Goal: Communication & Community: Answer question/provide support

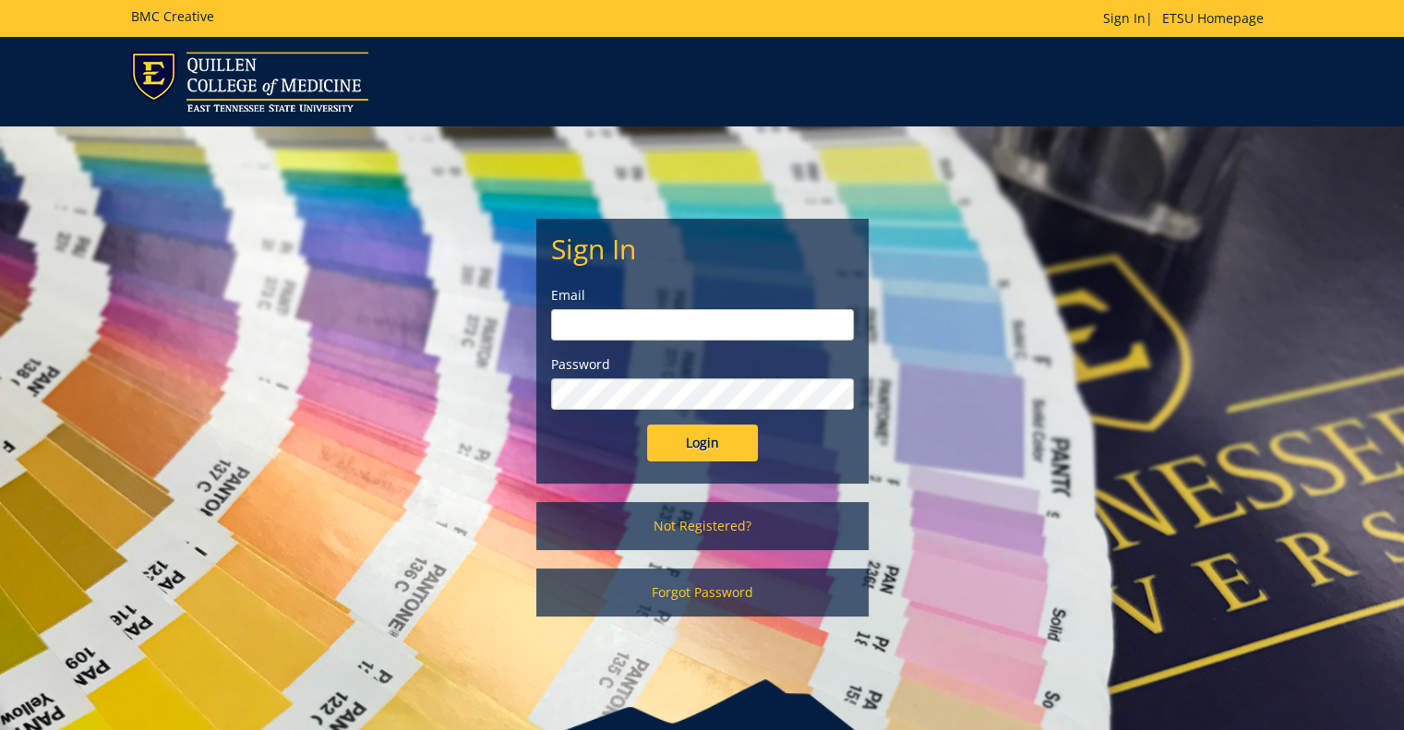
type input "[EMAIL_ADDRESS][DOMAIN_NAME]"
click at [701, 437] on input "Login" at bounding box center [702, 443] width 111 height 37
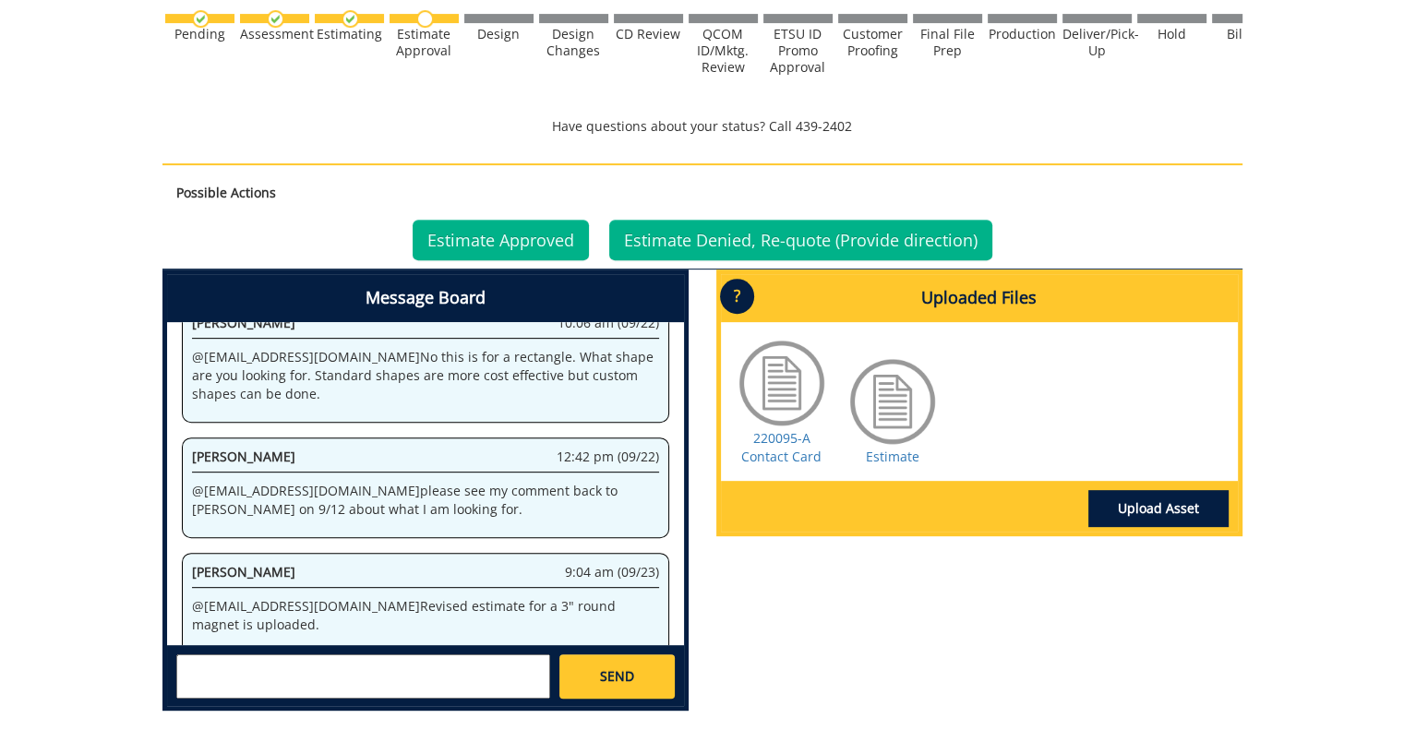
scroll to position [665, 0]
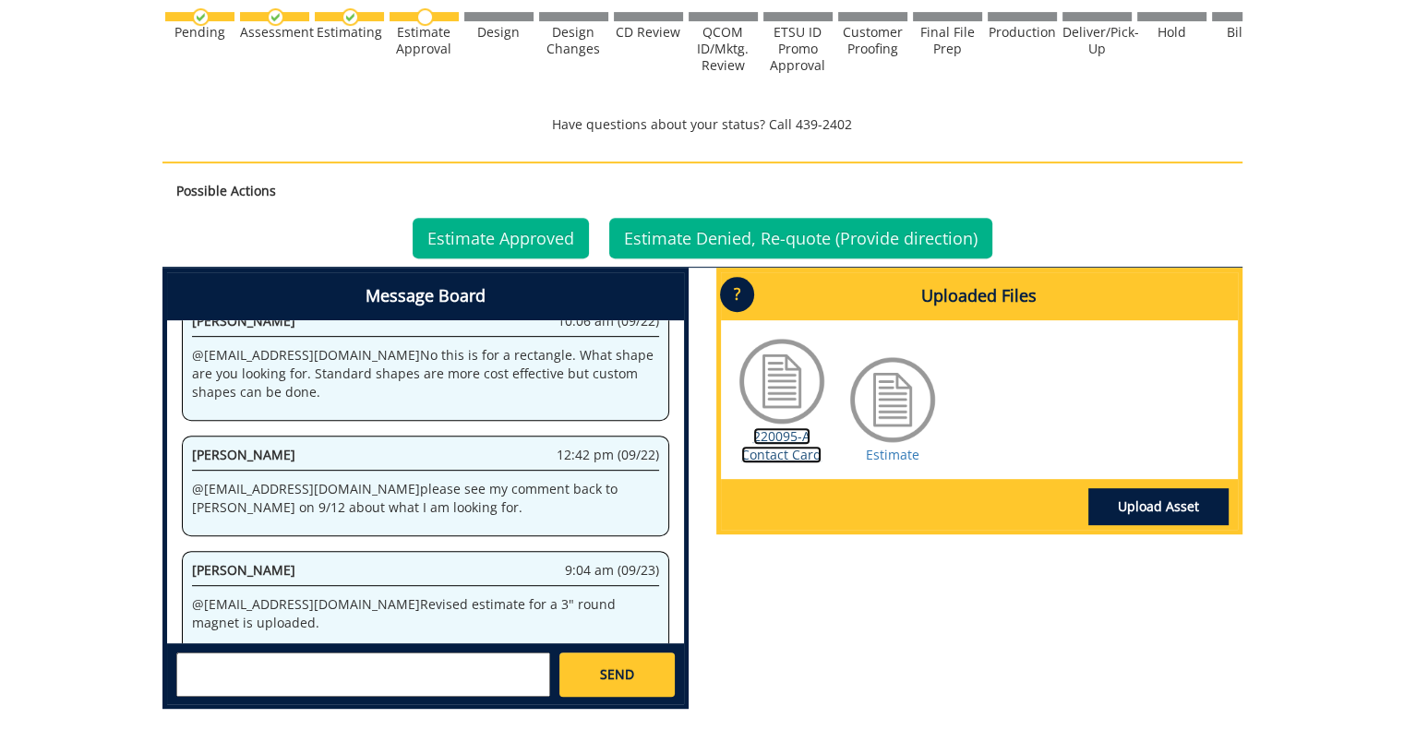
click at [783, 442] on link "220095-A Contact Card" at bounding box center [781, 445] width 80 height 36
click at [891, 456] on link "Estimate" at bounding box center [893, 455] width 54 height 18
click at [292, 660] on textarea at bounding box center [363, 675] width 374 height 44
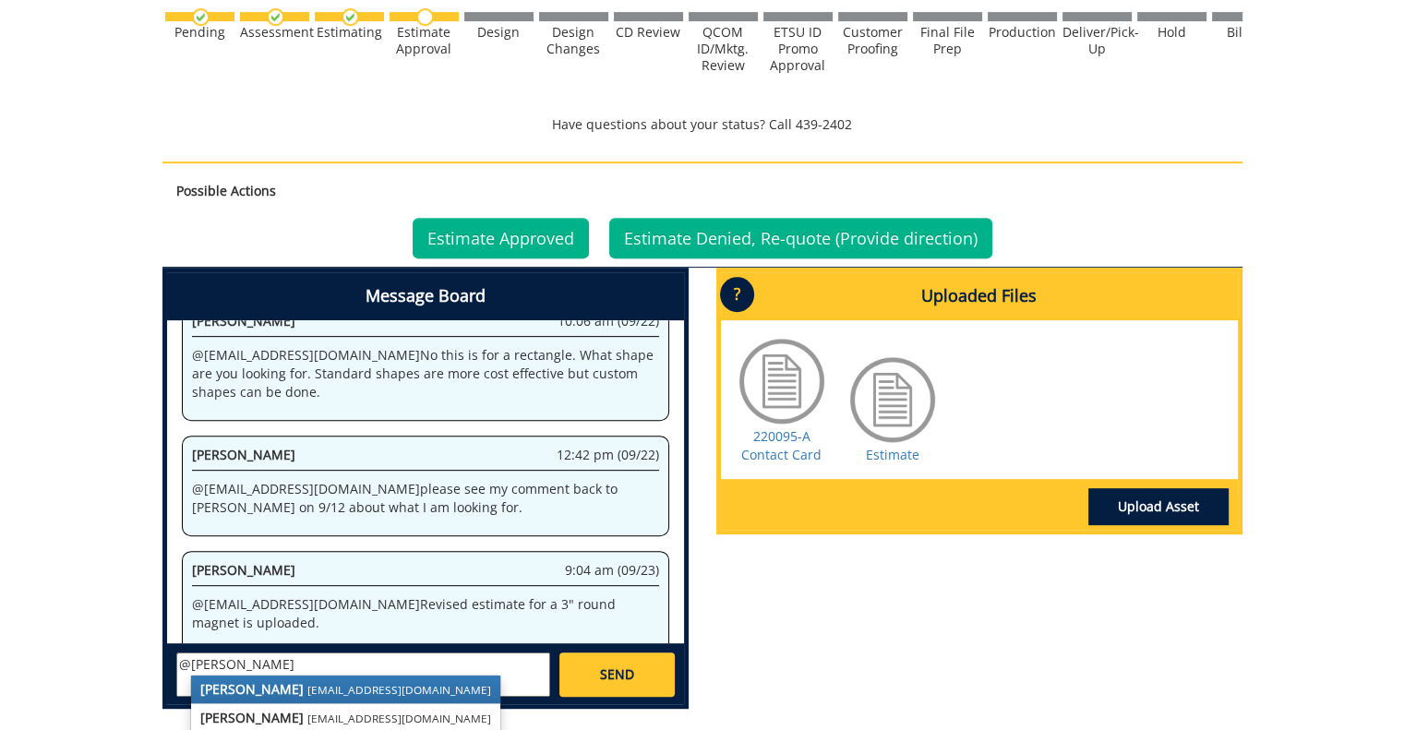
click at [275, 696] on link "Paula Sluder sluderp@etsu.edu" at bounding box center [345, 690] width 309 height 28
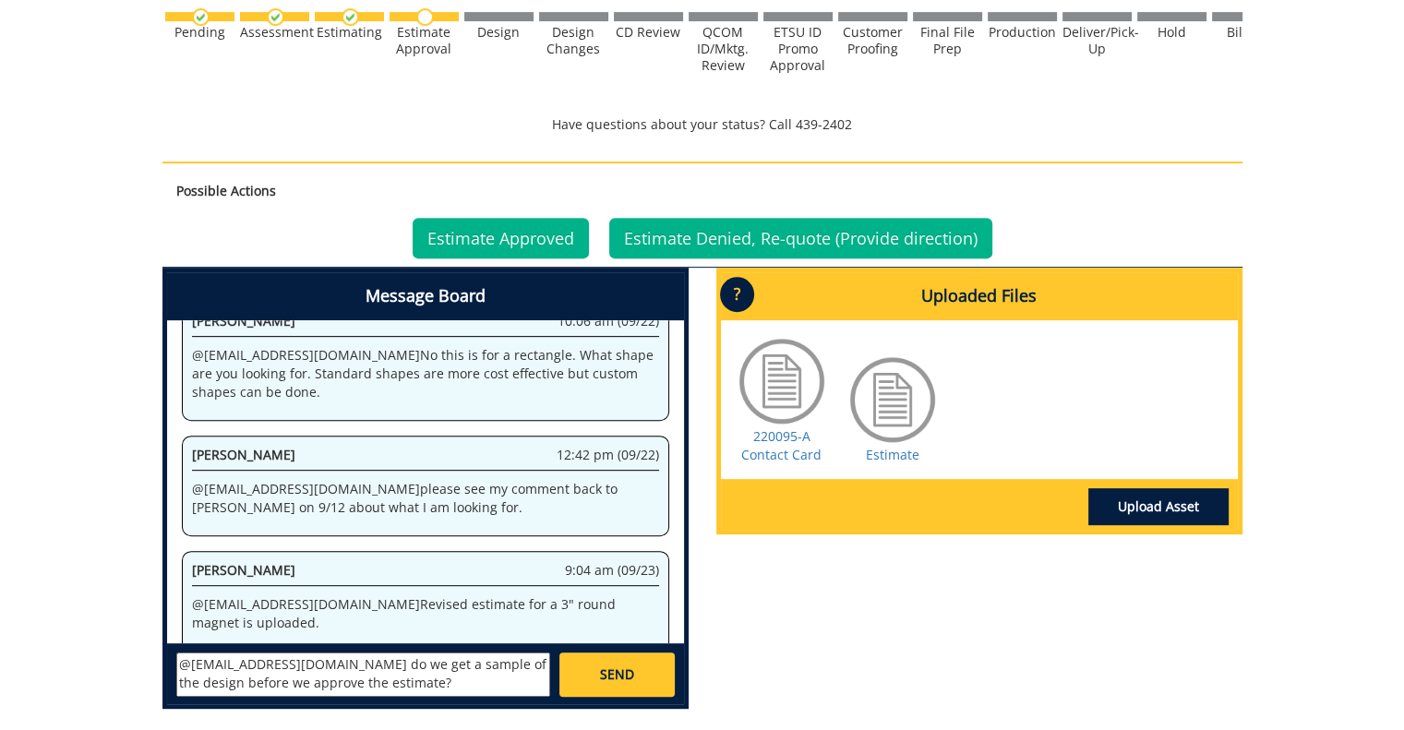
type textarea "@sluderp@etsu.edu do we get a sample of the design before we approve the estima…"
click at [579, 673] on link "SEND" at bounding box center [616, 675] width 114 height 44
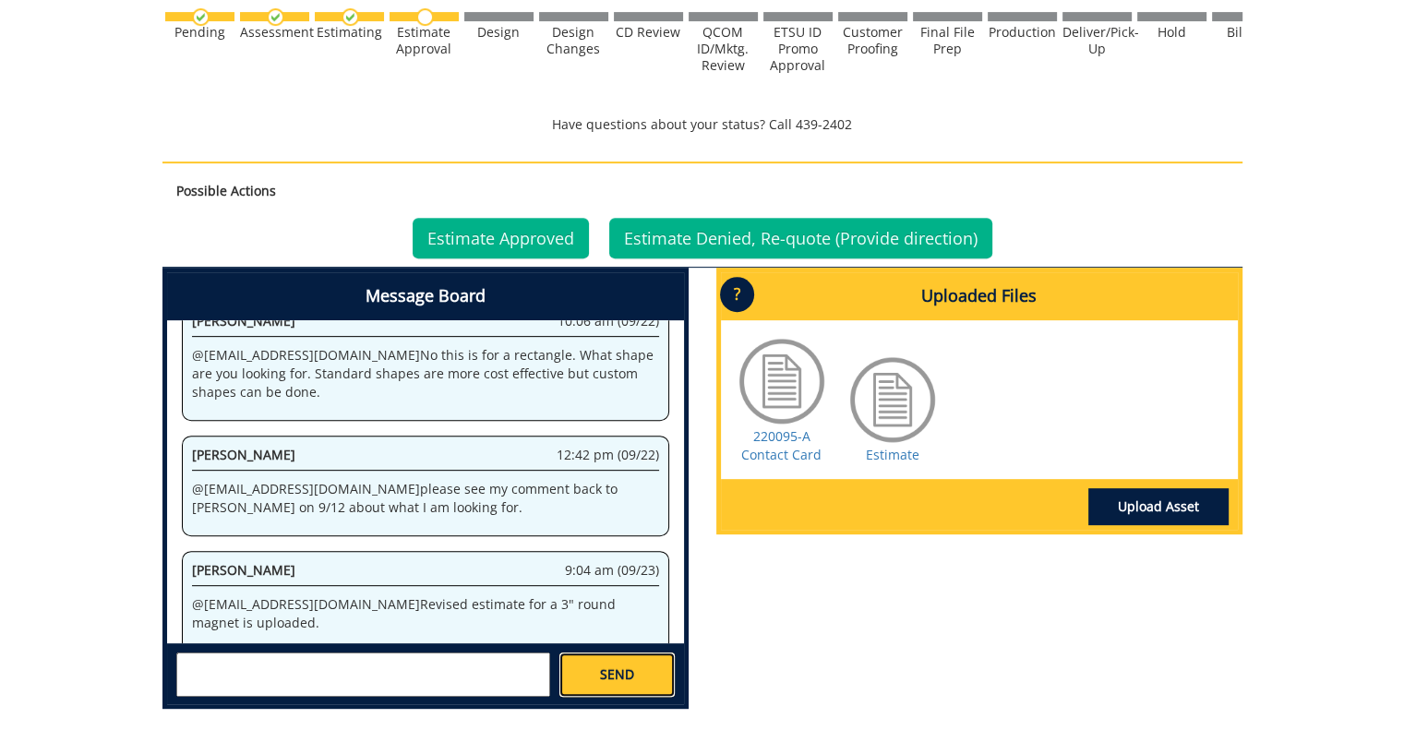
scroll to position [720, 0]
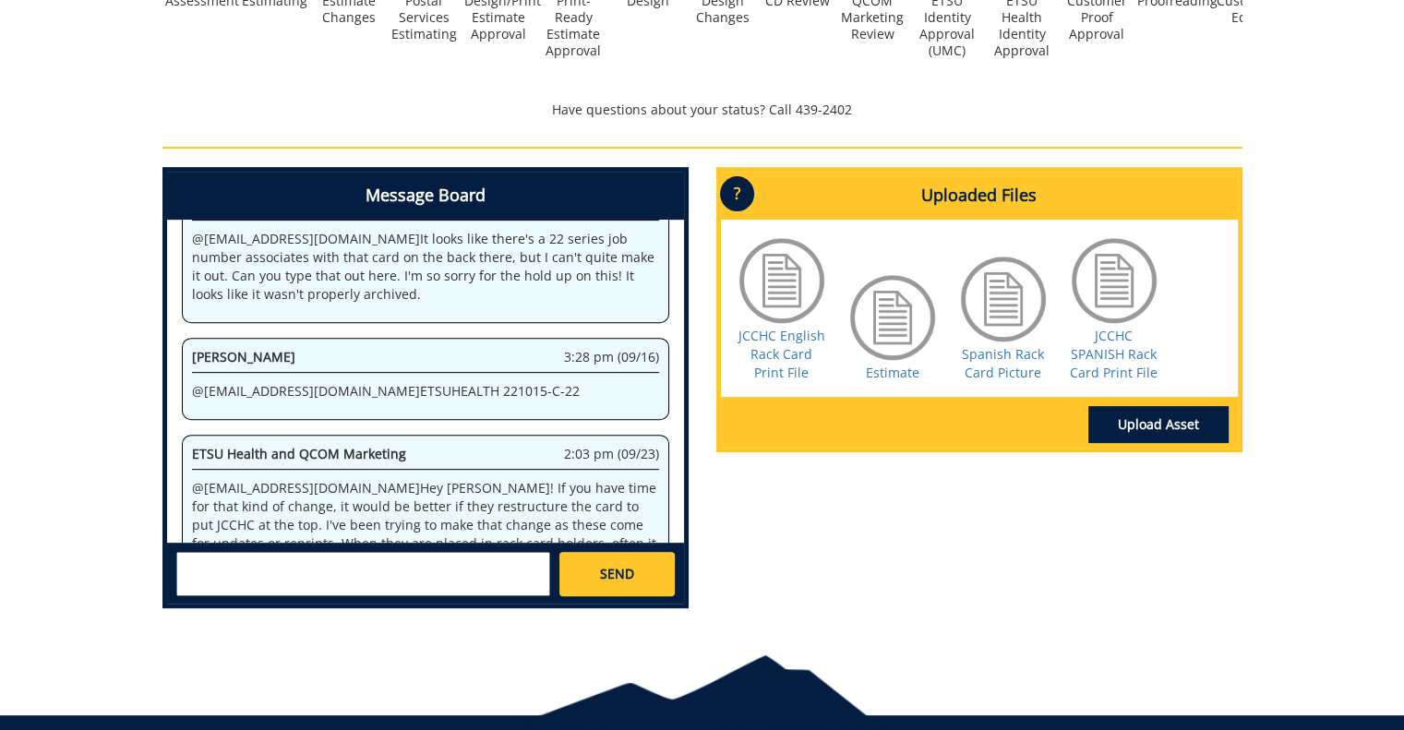
scroll to position [636, 0]
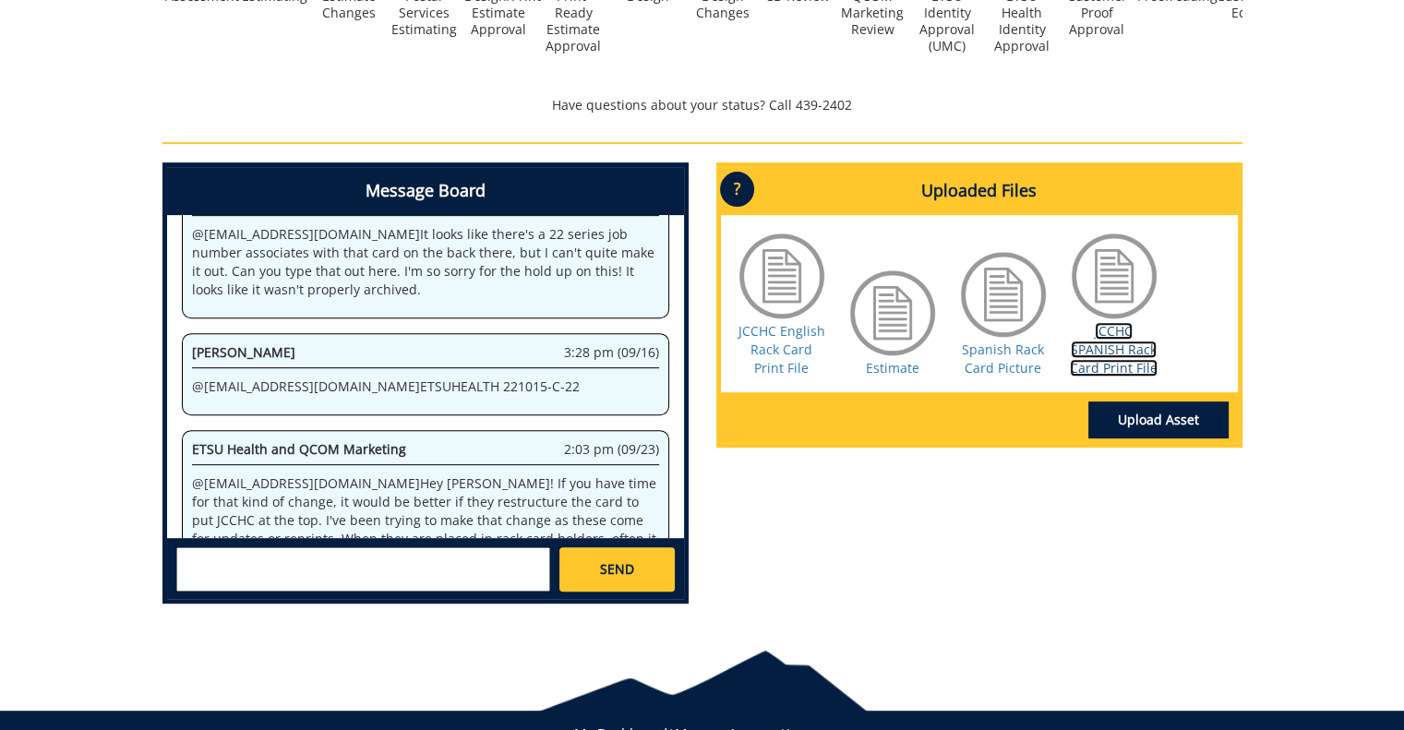
click at [1100, 361] on link "JCCHC SPANISH Rack Card Print File" at bounding box center [1114, 349] width 88 height 54
click at [997, 346] on link "Spanish Rack Card Picture" at bounding box center [1003, 359] width 82 height 36
click at [768, 350] on link "JCCHC English Rack Card Print File" at bounding box center [781, 349] width 87 height 54
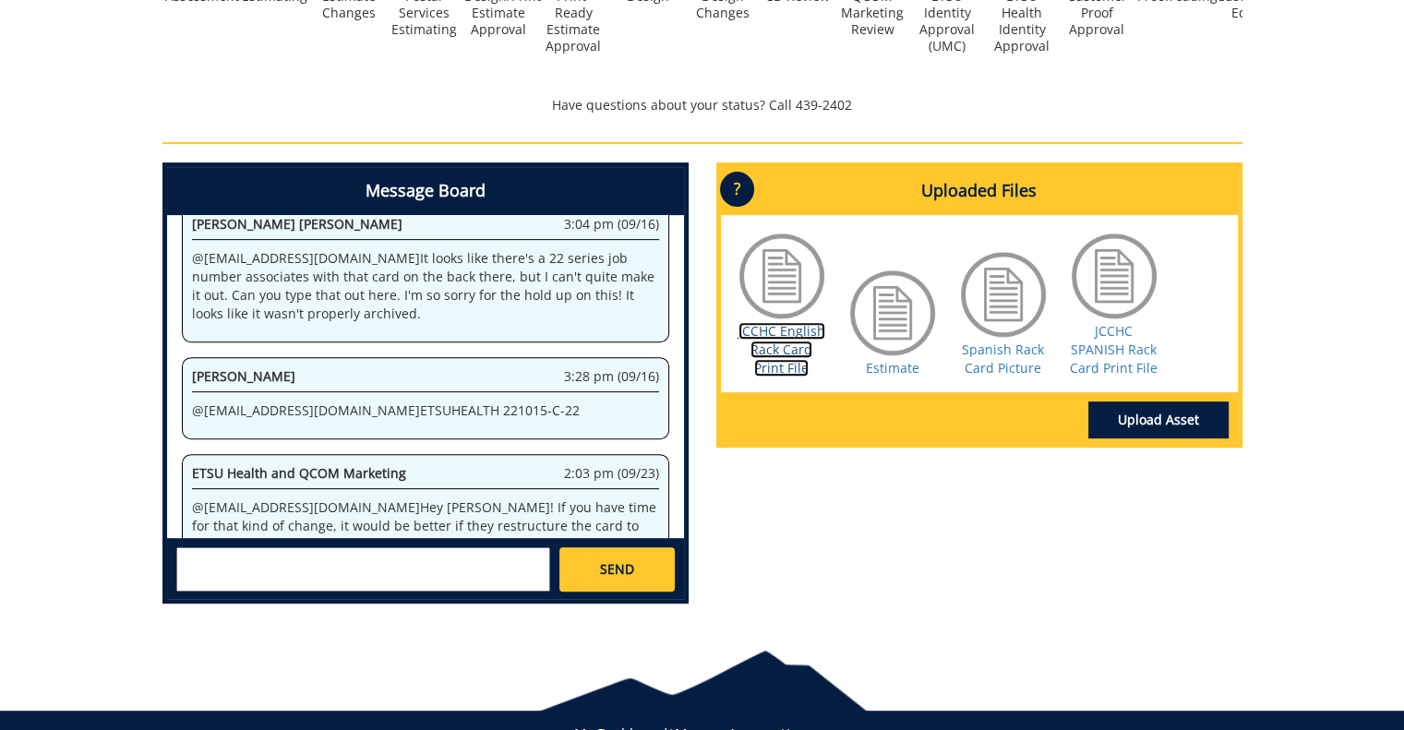
scroll to position [1272, 0]
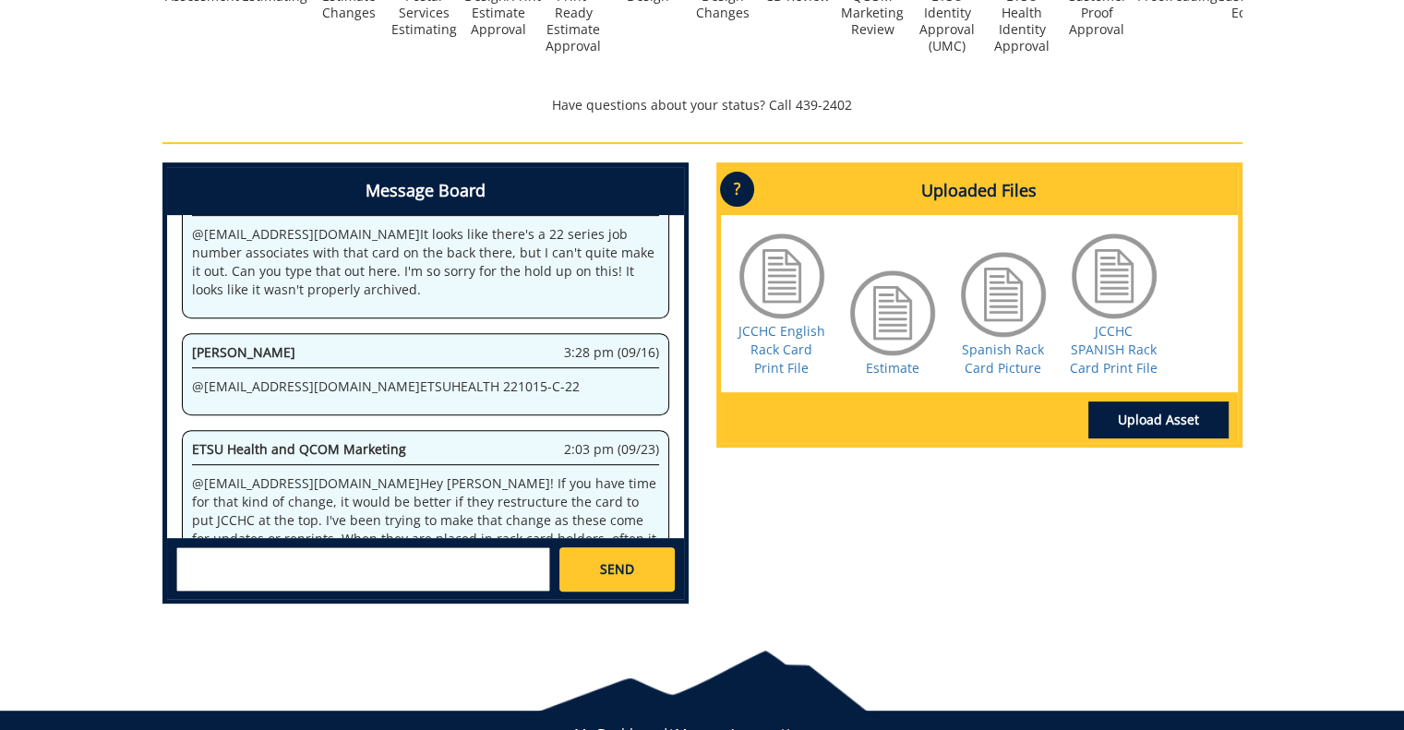
click at [399, 571] on textarea at bounding box center [363, 569] width 374 height 44
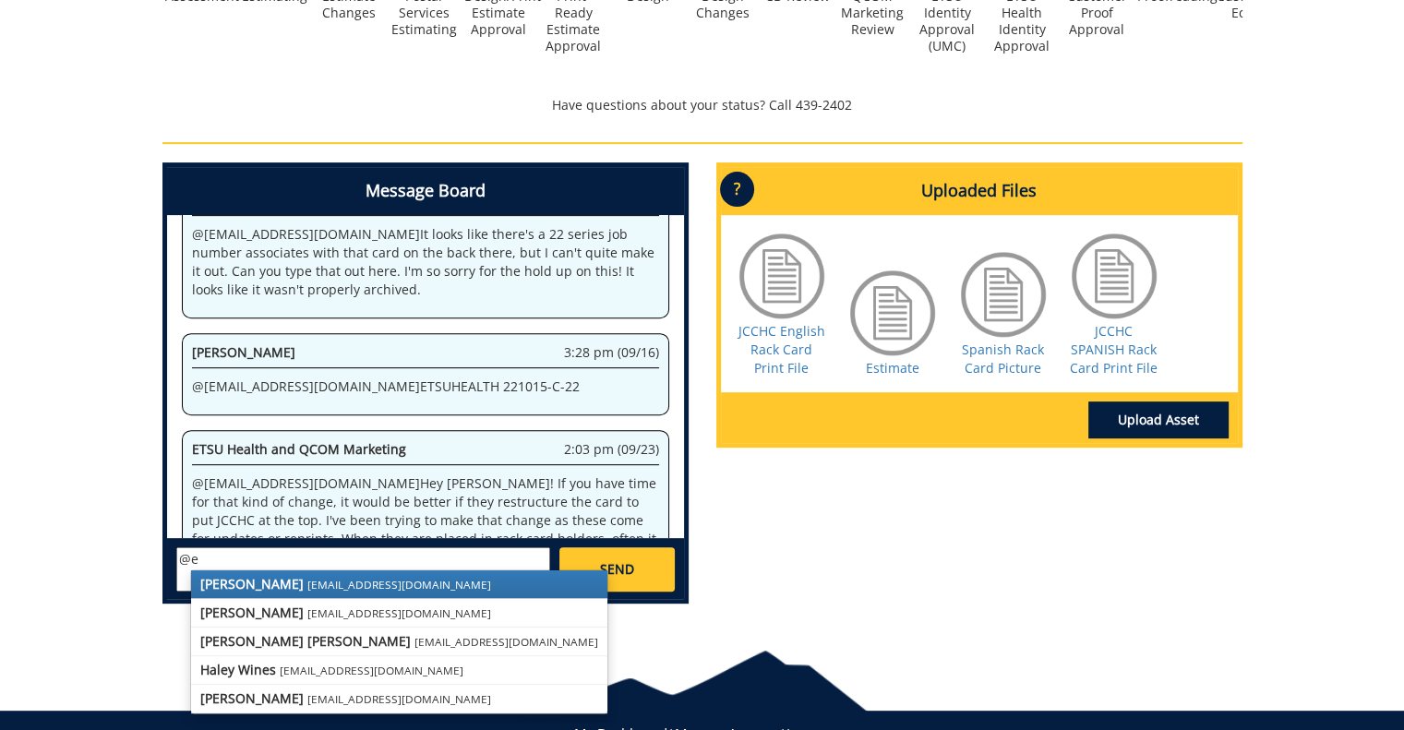
type textarea "@"
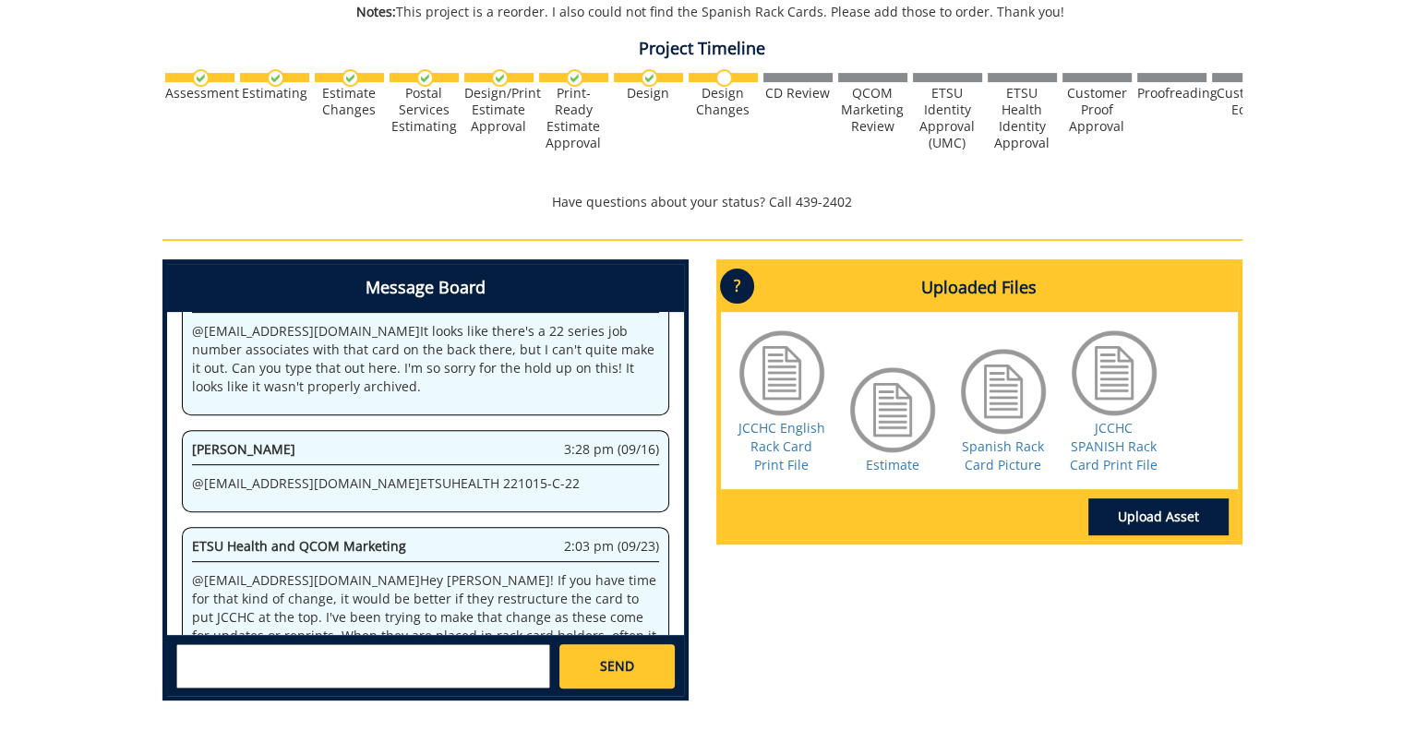
scroll to position [557, 0]
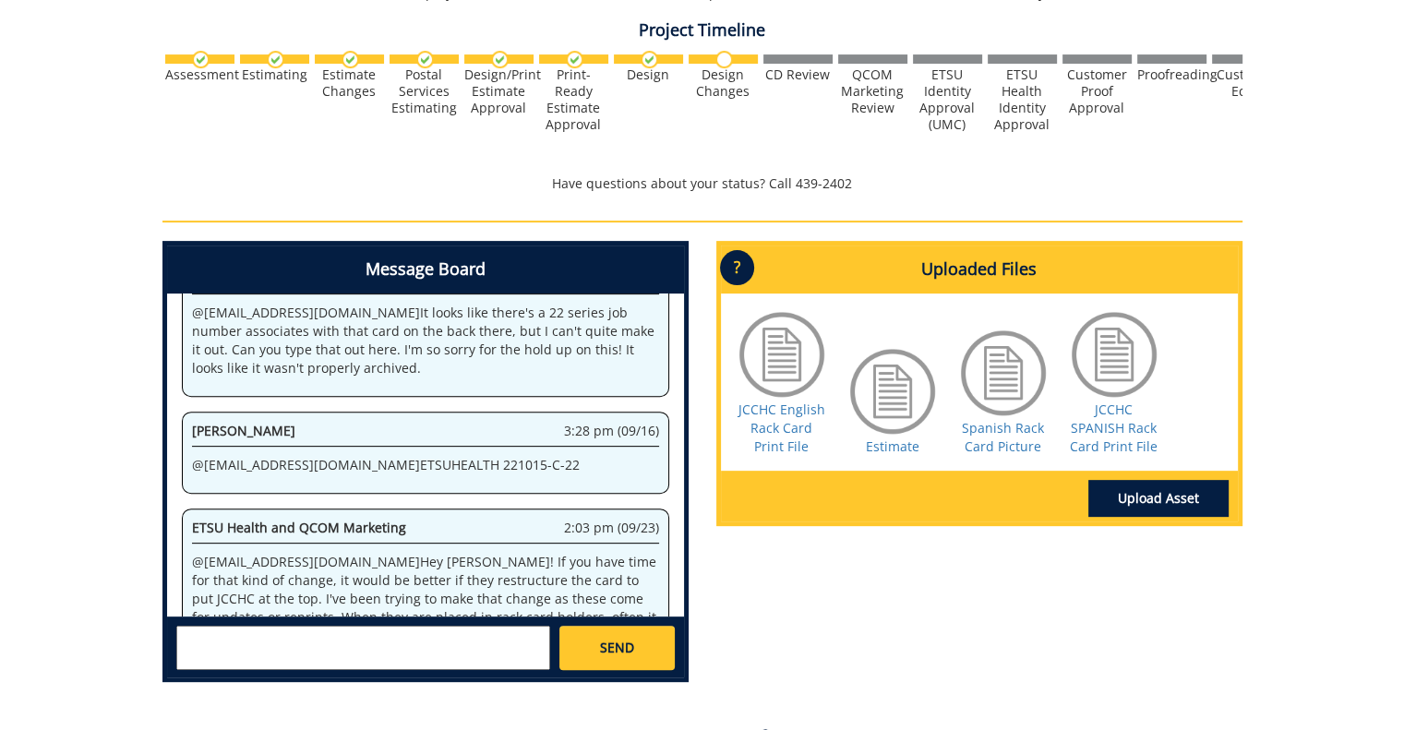
click at [264, 644] on textarea at bounding box center [363, 648] width 374 height 44
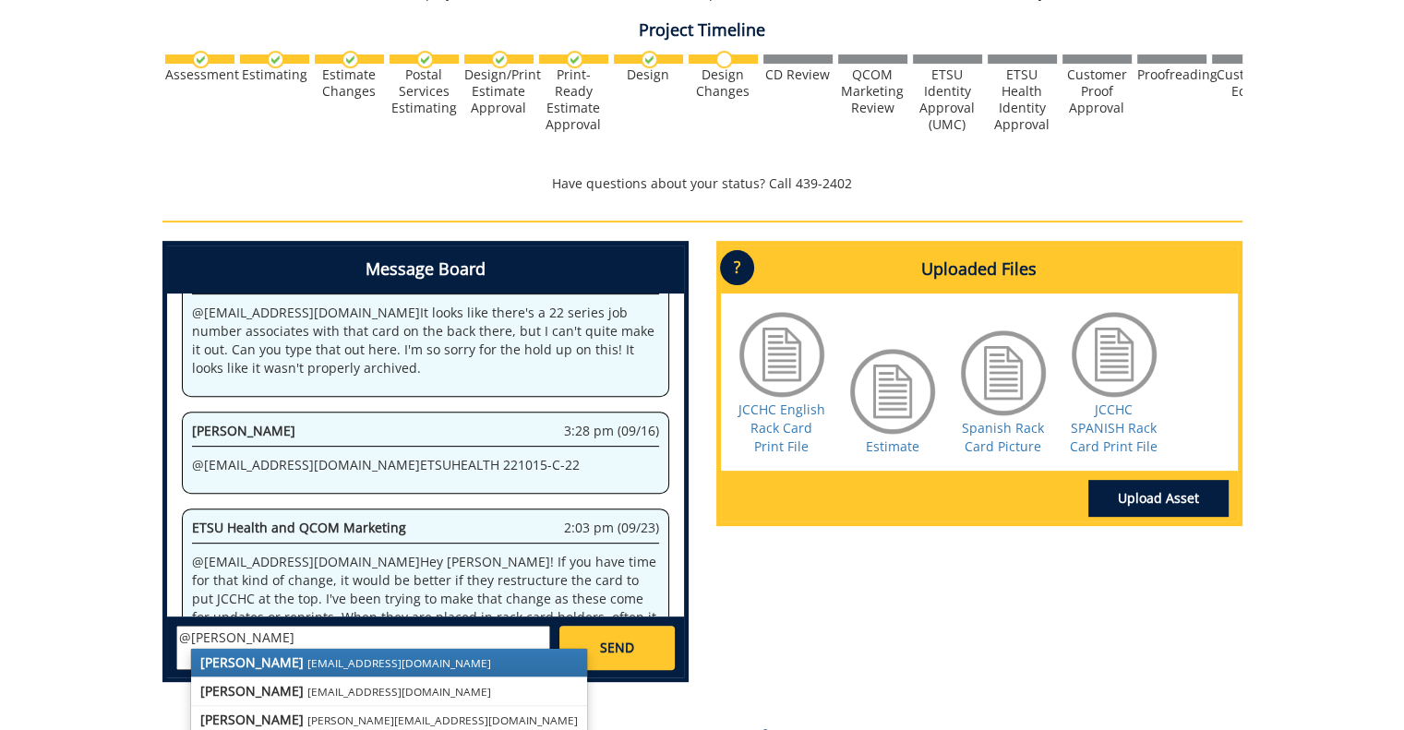
click at [307, 655] on small "[EMAIL_ADDRESS][DOMAIN_NAME]" at bounding box center [399, 662] width 184 height 15
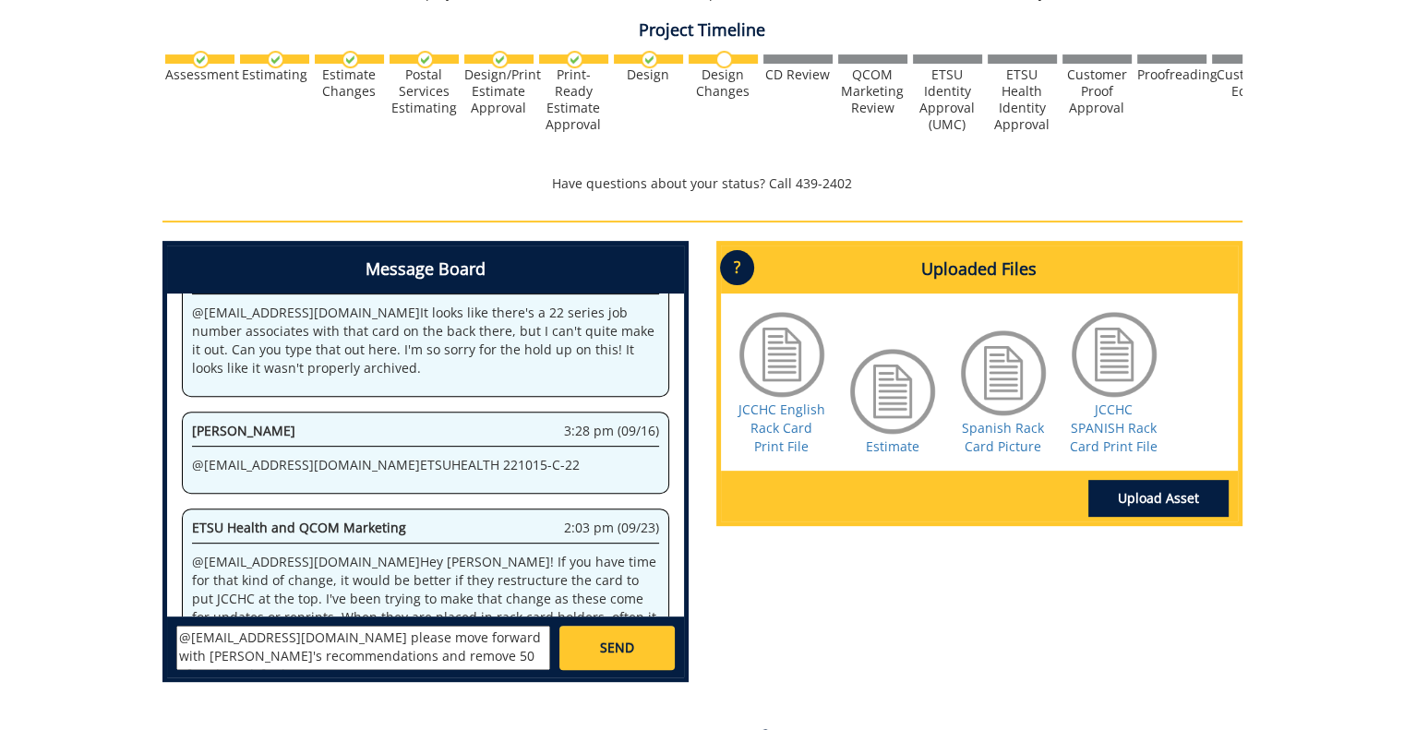
scroll to position [14, 0]
type textarea "@[EMAIL_ADDRESS][DOMAIN_NAME] please move forward with [PERSON_NAME]'s recommen…"
click at [602, 656] on link "SEND" at bounding box center [616, 648] width 114 height 44
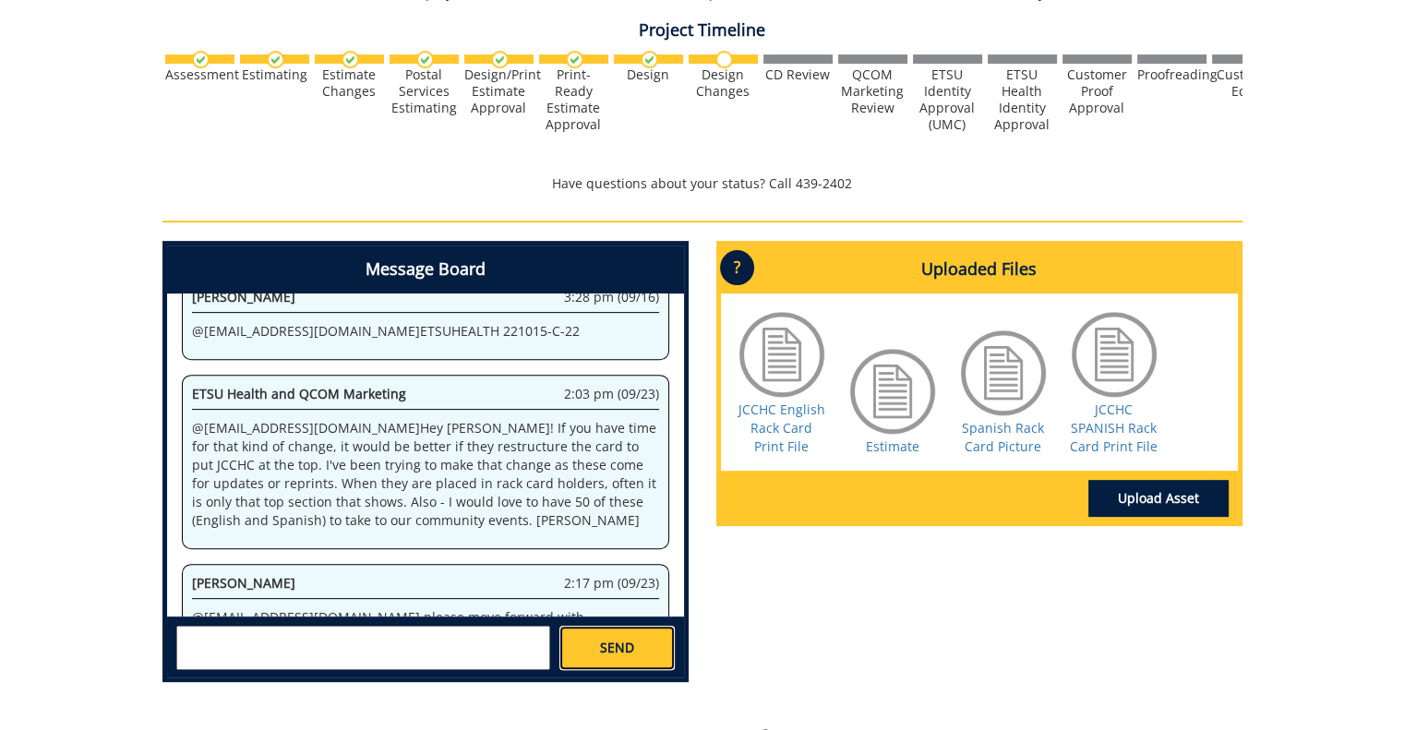
scroll to position [4833, 0]
